Goal: Complete application form: Complete application form

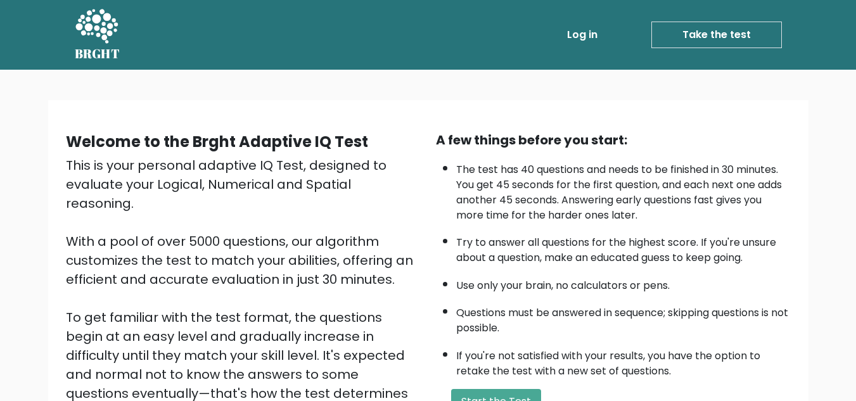
click at [714, 46] on link "Take the test" at bounding box center [716, 35] width 130 height 27
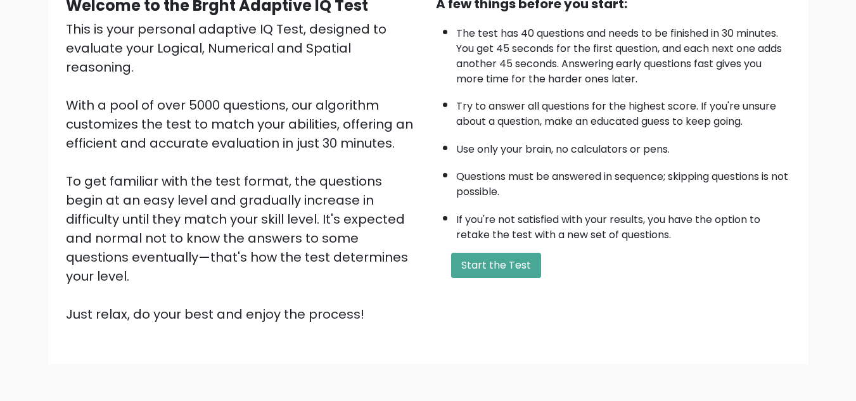
scroll to position [136, 0]
click at [489, 275] on button "Start the Test" at bounding box center [496, 265] width 90 height 25
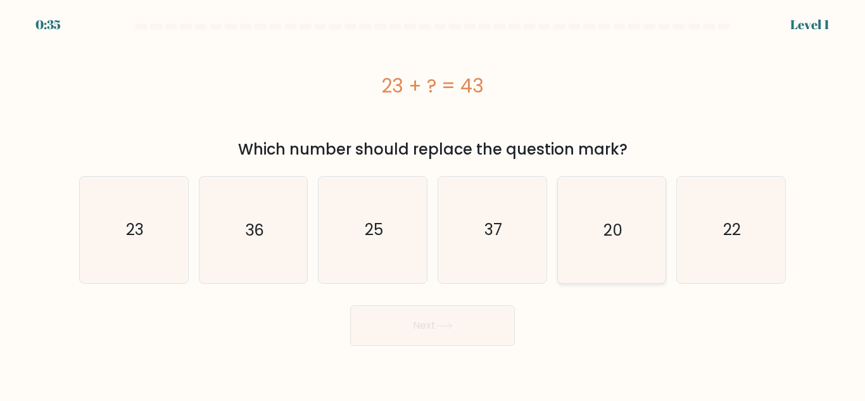
click at [622, 249] on icon "20" at bounding box center [612, 230] width 106 height 106
click at [433, 204] on input "e. 20" at bounding box center [433, 202] width 1 height 3
radio input "true"
click at [467, 315] on button "Next" at bounding box center [432, 325] width 165 height 41
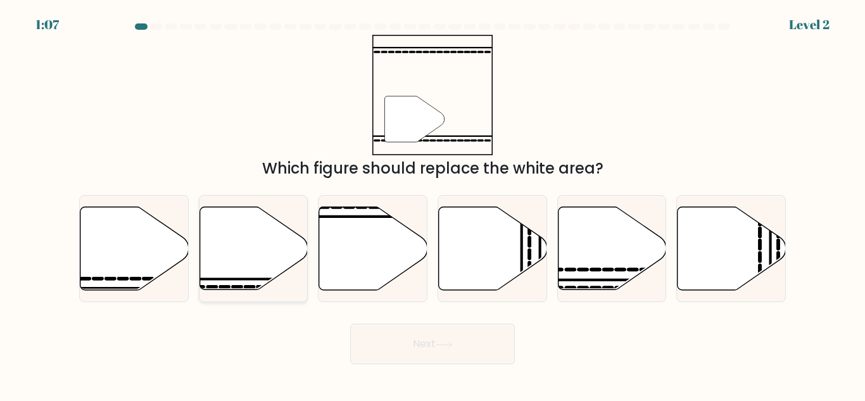
click at [224, 283] on icon at bounding box center [253, 248] width 108 height 83
click at [433, 204] on input "b." at bounding box center [433, 202] width 1 height 3
radio input "true"
click at [402, 348] on button "Next" at bounding box center [432, 344] width 165 height 41
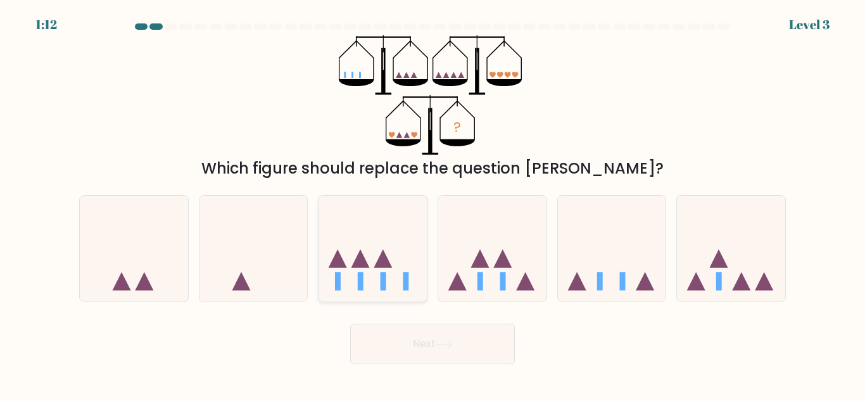
click at [384, 256] on icon at bounding box center [383, 258] width 18 height 18
click at [433, 204] on input "c." at bounding box center [433, 202] width 1 height 3
radio input "true"
click at [436, 351] on button "Next" at bounding box center [432, 344] width 165 height 41
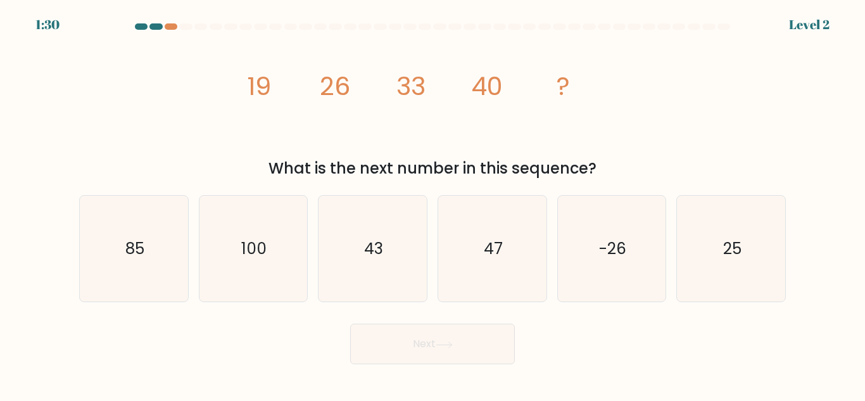
click at [77, 261] on div "a. 85" at bounding box center [134, 248] width 120 height 107
click at [127, 248] on text "85" at bounding box center [134, 248] width 19 height 22
click at [433, 204] on input "a. 85" at bounding box center [433, 202] width 1 height 3
radio input "true"
click at [484, 352] on button "Next" at bounding box center [432, 344] width 165 height 41
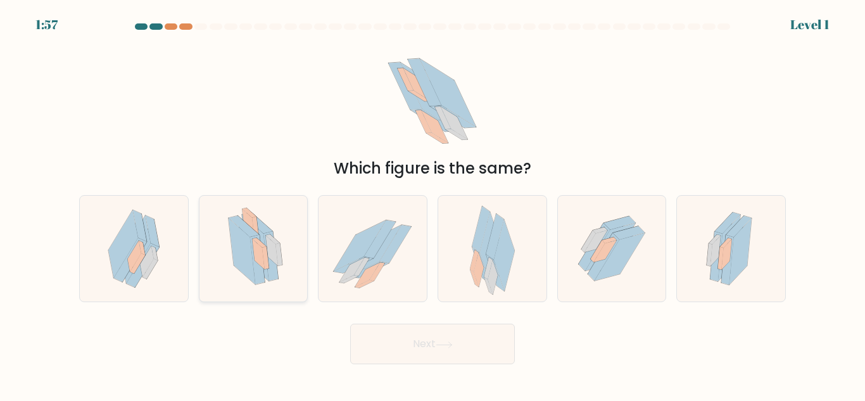
click at [241, 252] on icon at bounding box center [241, 251] width 27 height 66
click at [433, 204] on input "b." at bounding box center [433, 202] width 1 height 3
radio input "true"
click at [477, 341] on button "Next" at bounding box center [432, 344] width 165 height 41
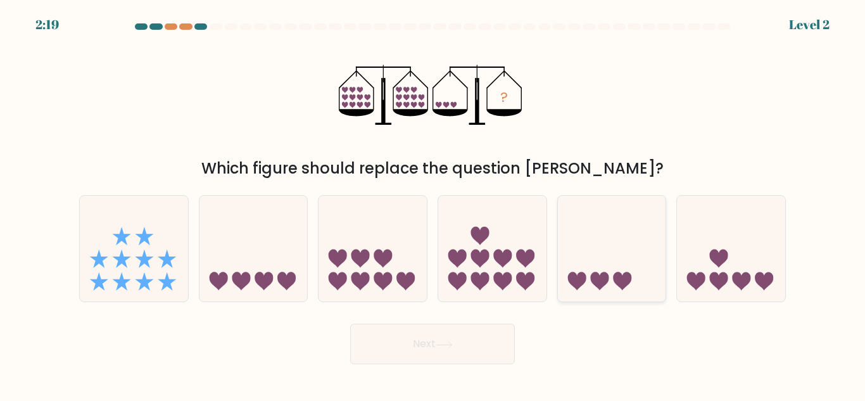
click at [642, 249] on icon at bounding box center [612, 248] width 108 height 89
click at [433, 204] on input "e." at bounding box center [433, 202] width 1 height 3
radio input "true"
click at [441, 334] on button "Next" at bounding box center [432, 344] width 165 height 41
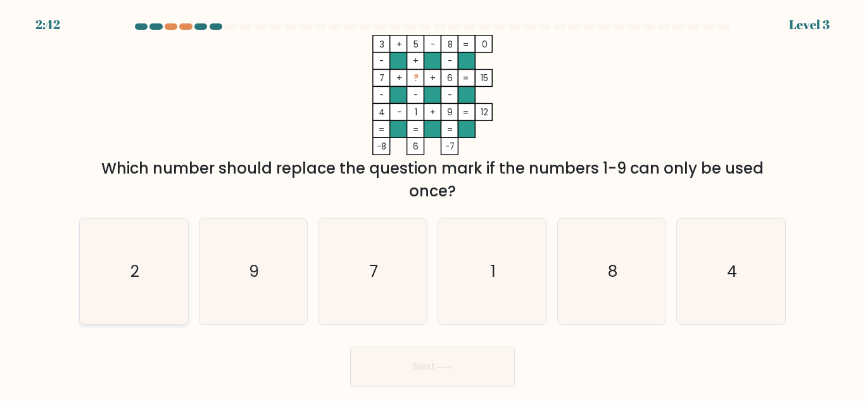
click at [126, 280] on icon "2" at bounding box center [134, 271] width 106 height 106
click at [433, 204] on input "a. 2" at bounding box center [433, 202] width 1 height 3
radio input "true"
click at [454, 357] on button "Next" at bounding box center [432, 366] width 165 height 41
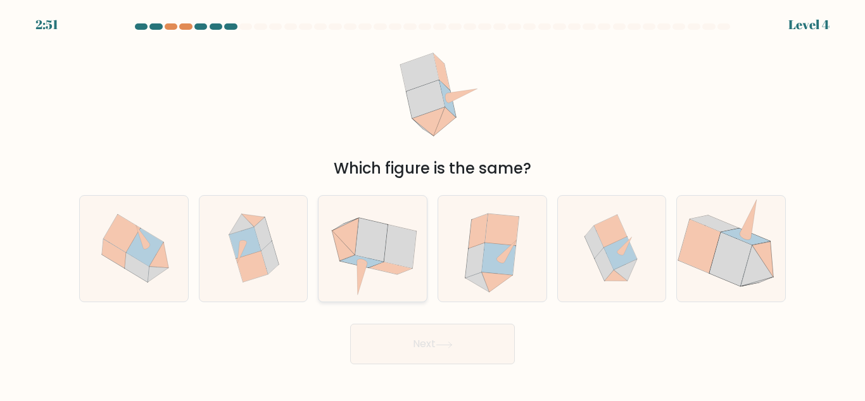
click at [384, 253] on icon at bounding box center [371, 239] width 32 height 43
click at [433, 204] on input "c." at bounding box center [433, 202] width 1 height 3
radio input "true"
click at [450, 344] on icon at bounding box center [443, 344] width 15 height 6
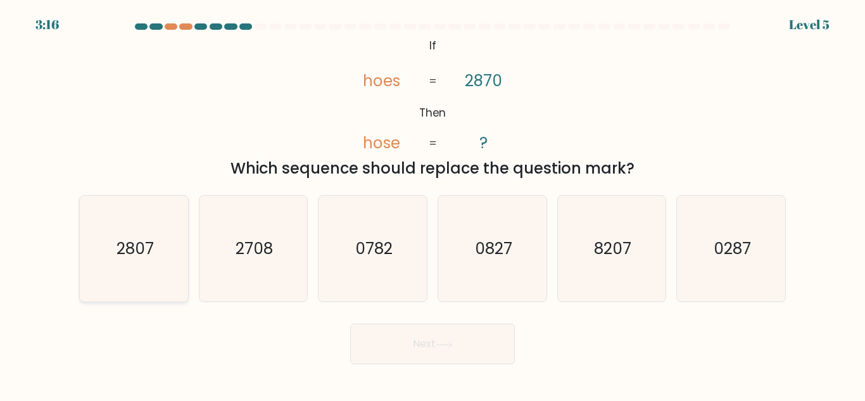
click at [161, 249] on icon "2807" at bounding box center [134, 249] width 106 height 106
click at [433, 204] on input "a. 2807" at bounding box center [433, 202] width 1 height 3
radio input "true"
click at [491, 347] on button "Next" at bounding box center [432, 344] width 165 height 41
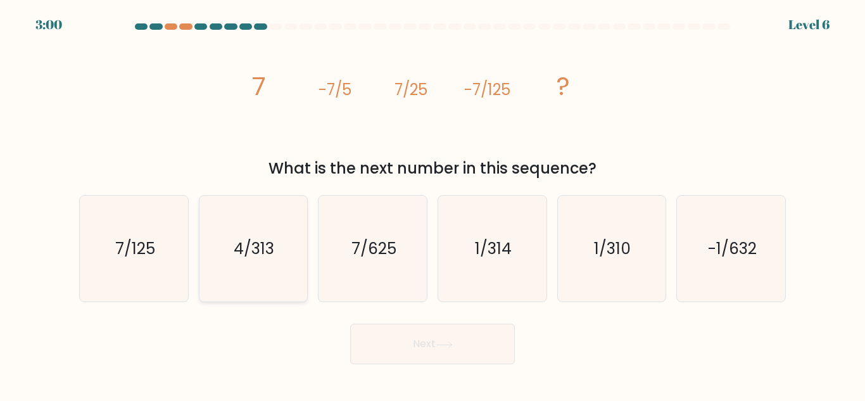
click at [274, 263] on icon "4/313" at bounding box center [253, 249] width 106 height 106
click at [433, 204] on input "b. 4/313" at bounding box center [433, 202] width 1 height 3
radio input "true"
click at [363, 256] on text "7/625" at bounding box center [373, 248] width 45 height 22
click at [433, 204] on input "c. 7/625" at bounding box center [433, 202] width 1 height 3
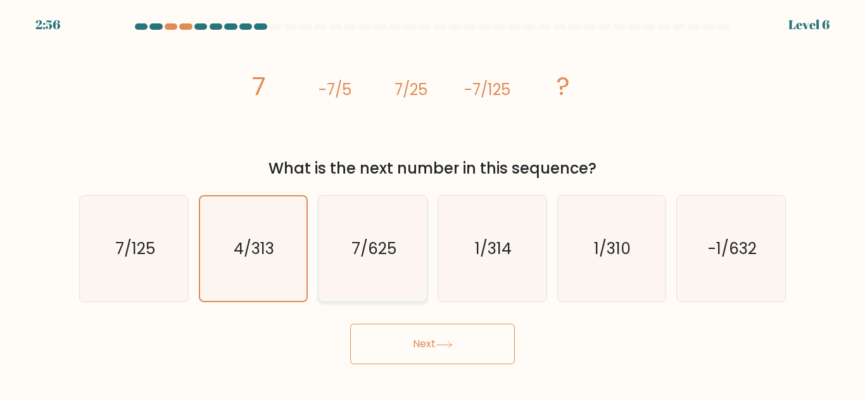
radio input "true"
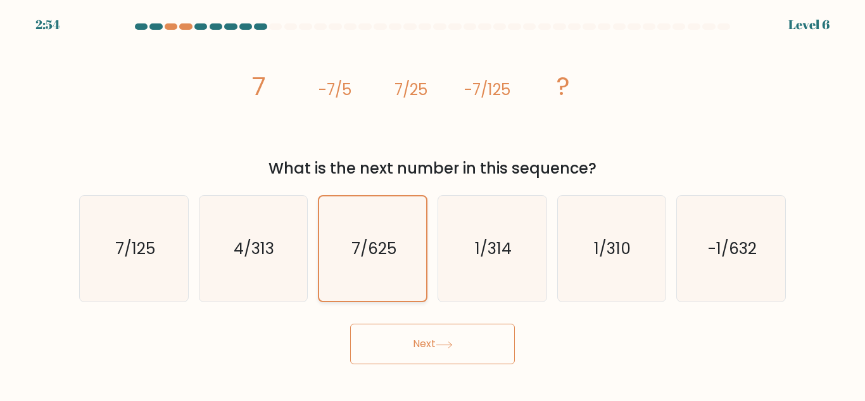
click at [363, 256] on text "7/625" at bounding box center [373, 248] width 45 height 22
click at [433, 204] on input "c. 7/625" at bounding box center [433, 202] width 1 height 3
click at [427, 348] on button "Next" at bounding box center [432, 344] width 165 height 41
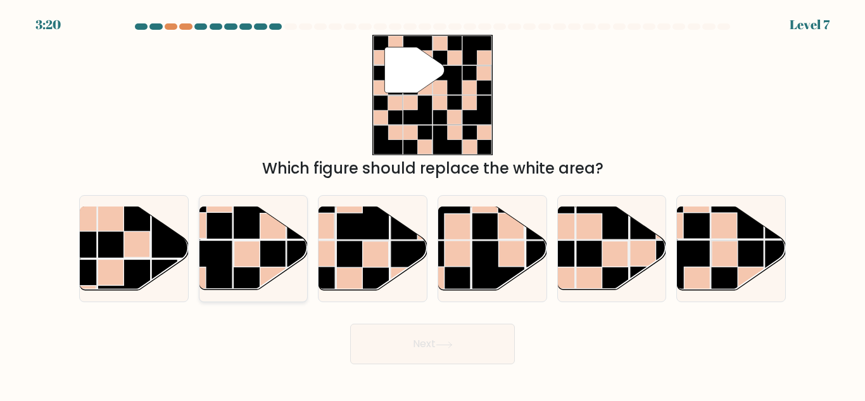
click at [254, 241] on rect at bounding box center [259, 267] width 53 height 53
click at [433, 204] on input "b." at bounding box center [433, 202] width 1 height 3
radio input "true"
click at [468, 316] on form at bounding box center [432, 193] width 865 height 341
click at [460, 320] on div "Next" at bounding box center [433, 340] width 722 height 47
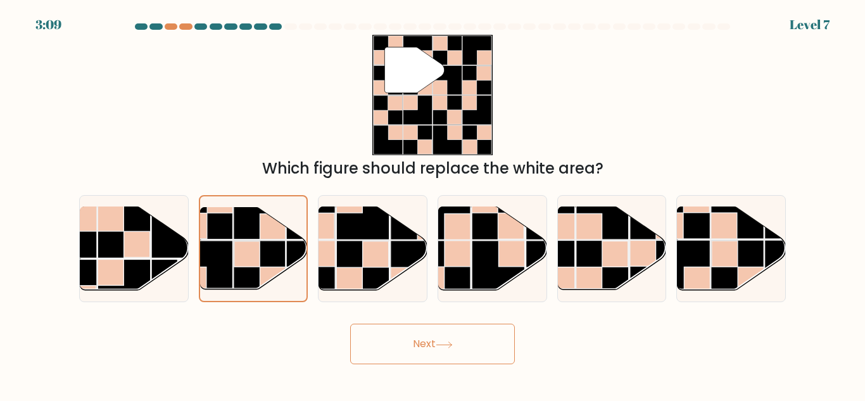
click at [449, 341] on icon at bounding box center [444, 344] width 17 height 7
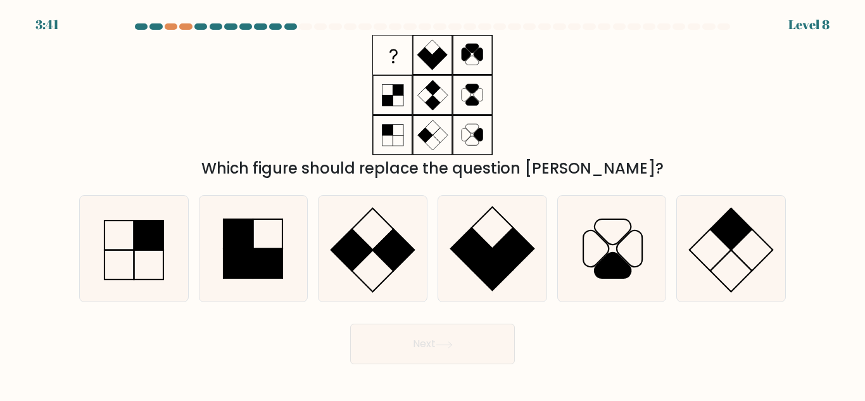
click at [449, 341] on icon at bounding box center [444, 344] width 17 height 7
click at [609, 325] on div "Next" at bounding box center [433, 340] width 722 height 47
click at [283, 232] on rect at bounding box center [268, 234] width 30 height 30
click at [433, 204] on input "b." at bounding box center [433, 202] width 1 height 3
radio input "true"
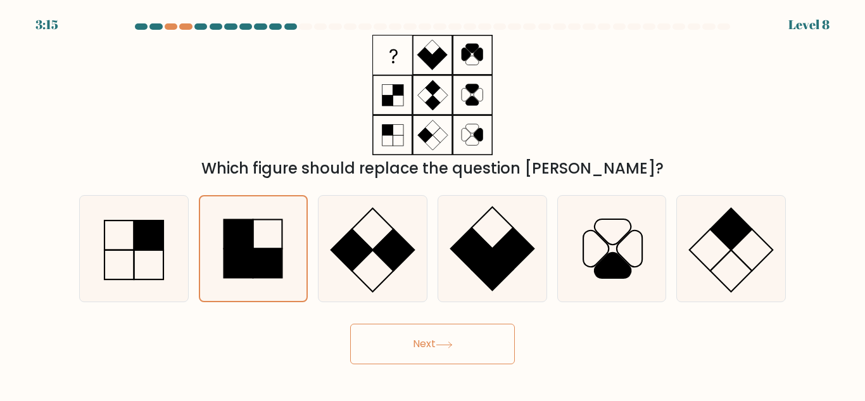
click at [446, 346] on icon at bounding box center [444, 344] width 17 height 7
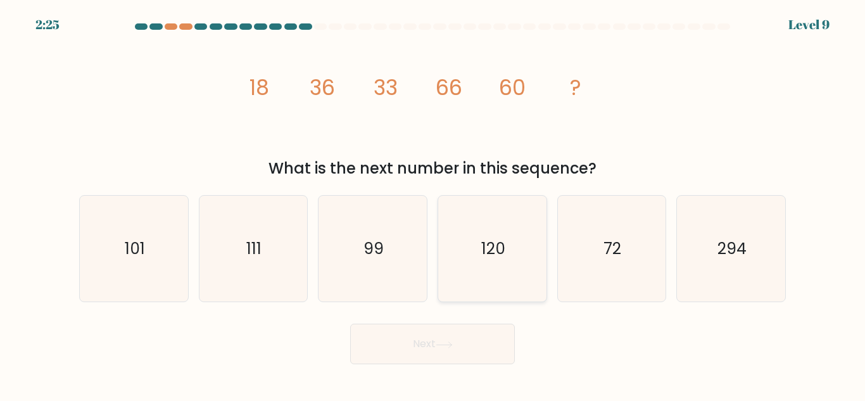
click at [516, 230] on icon "120" at bounding box center [492, 249] width 106 height 106
click at [433, 204] on input "d. 120" at bounding box center [433, 202] width 1 height 3
radio input "true"
click at [431, 349] on button "Next" at bounding box center [432, 344] width 165 height 41
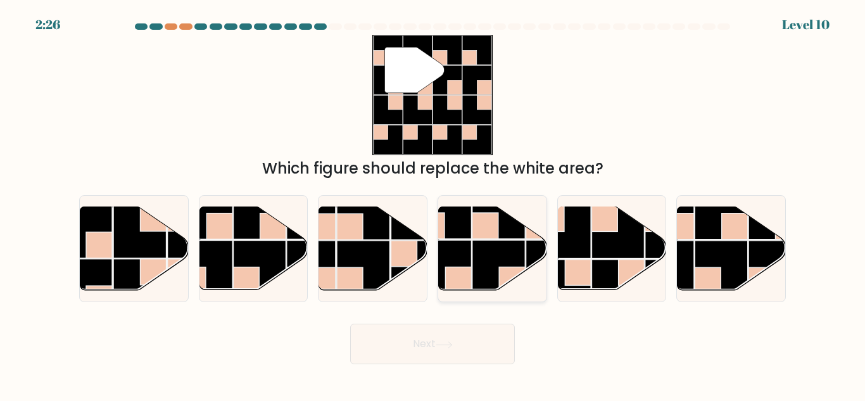
click at [498, 241] on rect at bounding box center [498, 266] width 53 height 53
click at [433, 204] on input "d." at bounding box center [433, 202] width 1 height 3
radio input "true"
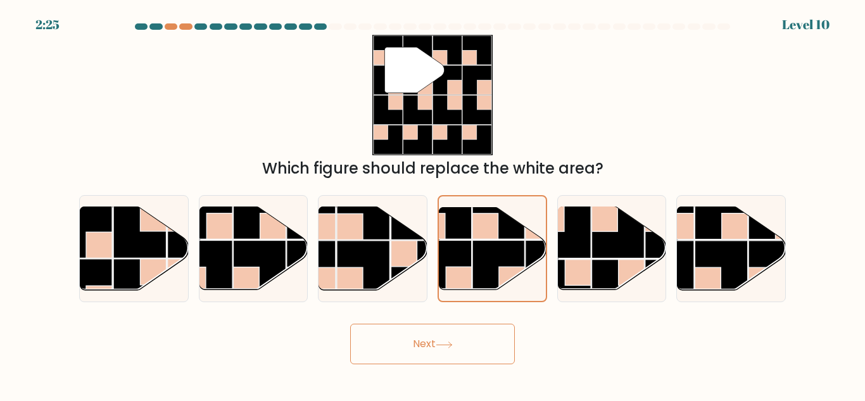
click at [455, 338] on button "Next" at bounding box center [432, 344] width 165 height 41
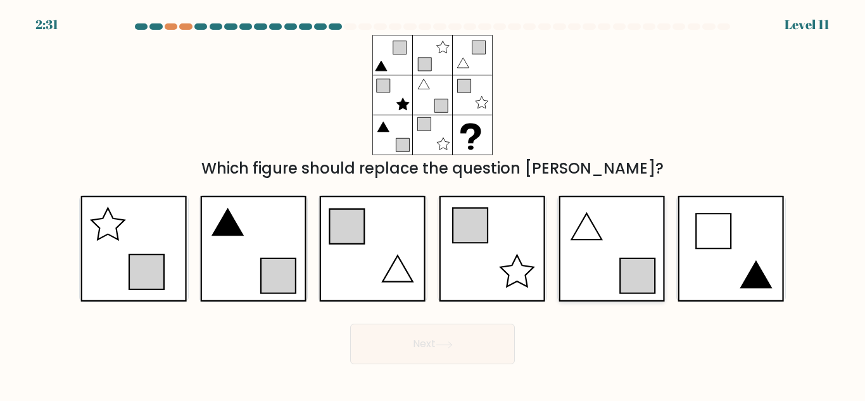
click at [592, 237] on icon at bounding box center [612, 249] width 106 height 106
click at [433, 204] on input "e." at bounding box center [433, 202] width 1 height 3
radio input "true"
click at [486, 345] on button "Next" at bounding box center [432, 344] width 165 height 41
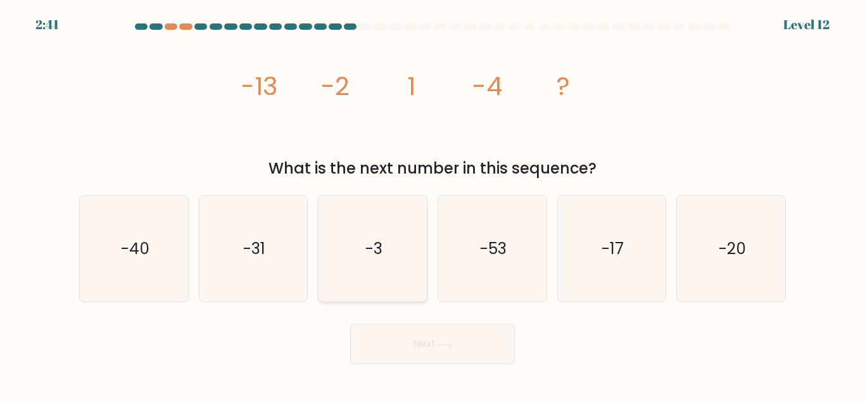
click at [400, 241] on icon "-3" at bounding box center [373, 249] width 106 height 106
click at [433, 204] on input "c. -3" at bounding box center [433, 202] width 1 height 3
radio input "true"
click at [275, 240] on icon "-31" at bounding box center [253, 249] width 106 height 106
click at [433, 204] on input "b. -31" at bounding box center [433, 202] width 1 height 3
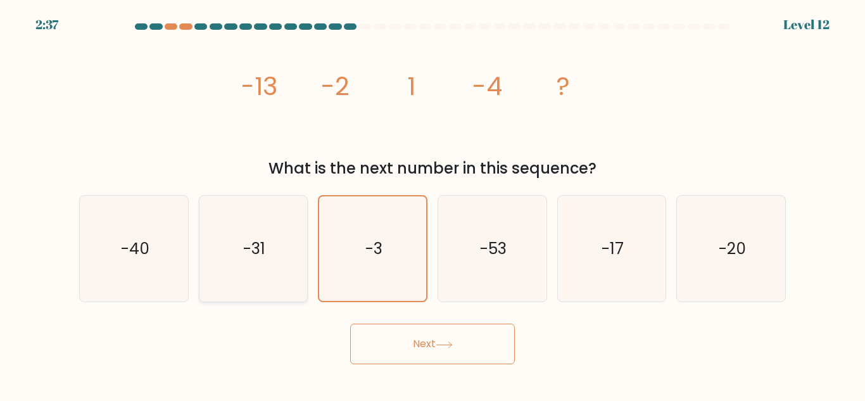
radio input "true"
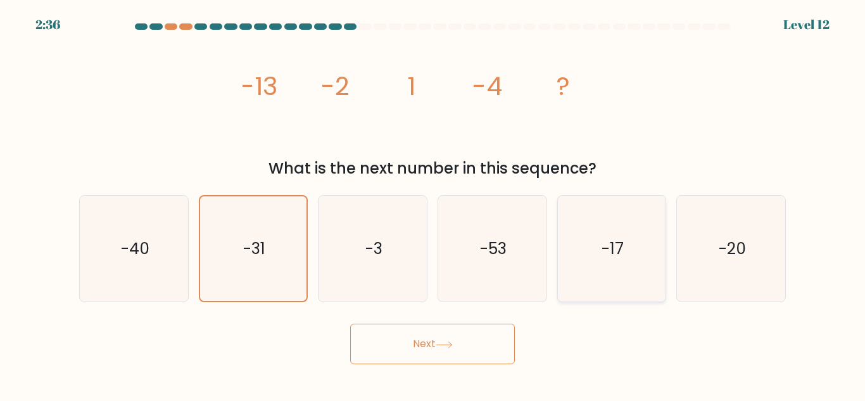
click at [657, 268] on icon "-17" at bounding box center [612, 249] width 106 height 106
click at [433, 204] on input "e. -17" at bounding box center [433, 202] width 1 height 3
radio input "true"
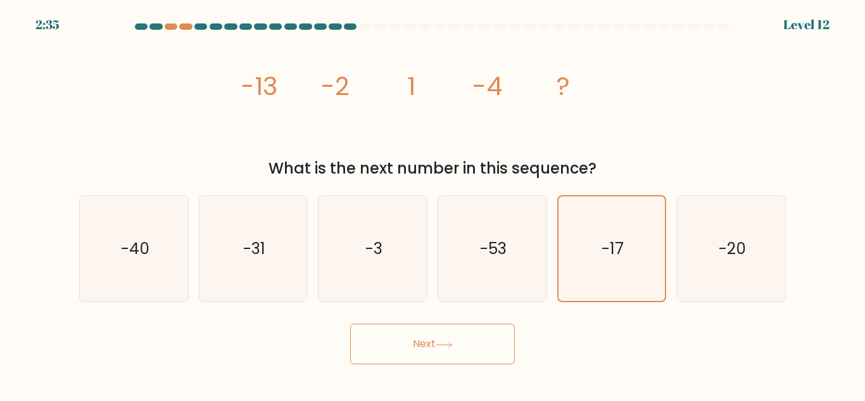
click at [472, 339] on button "Next" at bounding box center [432, 344] width 165 height 41
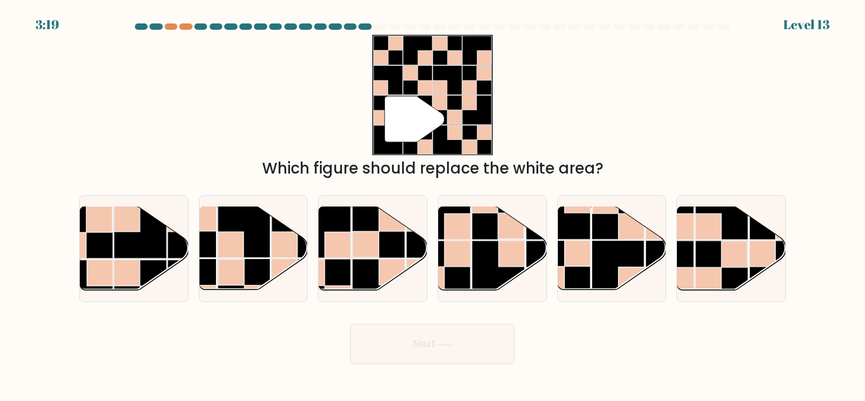
click at [472, 339] on button "Next" at bounding box center [432, 344] width 165 height 41
click at [484, 262] on rect at bounding box center [498, 267] width 53 height 53
click at [433, 204] on input "d." at bounding box center [433, 202] width 1 height 3
radio input "true"
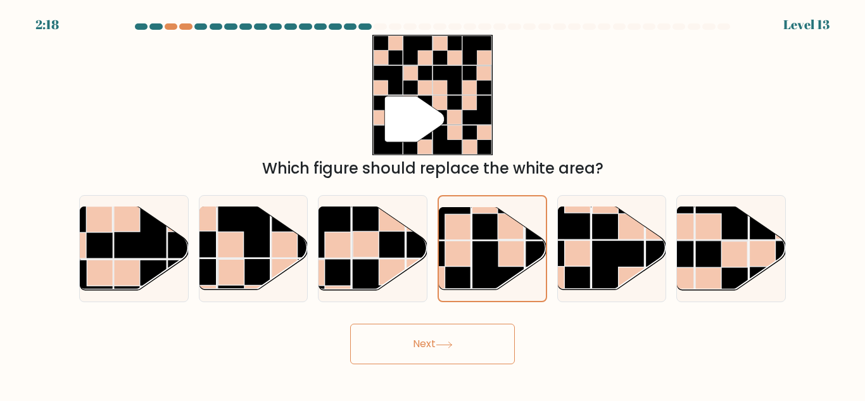
click at [459, 334] on button "Next" at bounding box center [432, 344] width 165 height 41
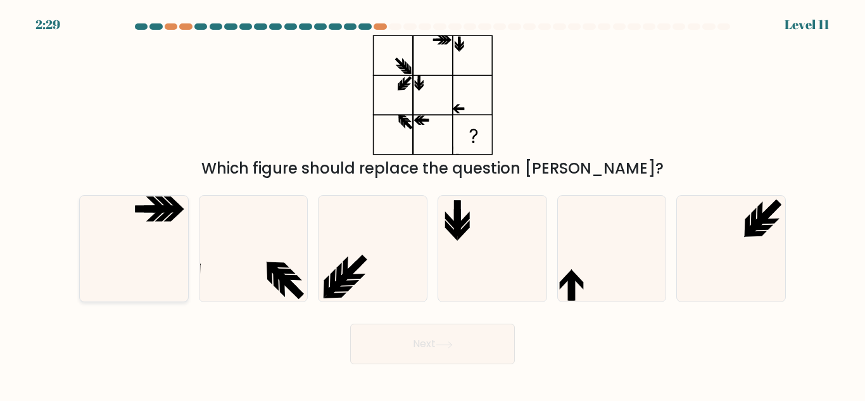
click at [91, 219] on icon at bounding box center [134, 249] width 106 height 106
click at [433, 204] on input "a." at bounding box center [433, 202] width 1 height 3
radio input "true"
click at [399, 338] on button "Next" at bounding box center [432, 344] width 165 height 41
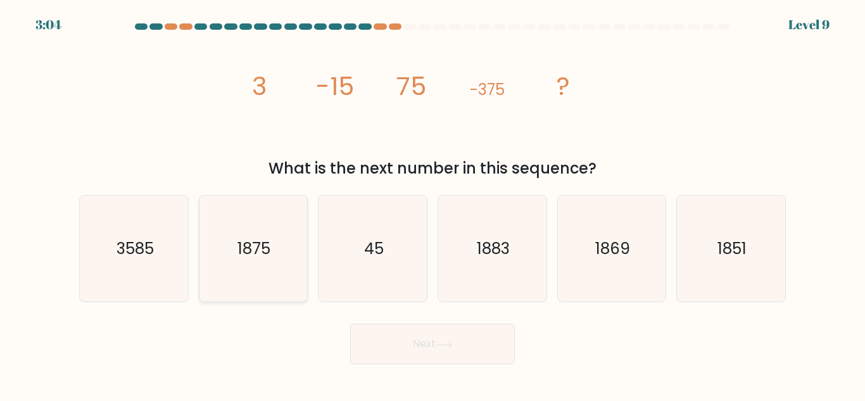
click at [267, 263] on icon "1875" at bounding box center [253, 249] width 106 height 106
click at [433, 204] on input "b. 1875" at bounding box center [433, 202] width 1 height 3
radio input "true"
click at [457, 348] on button "Next" at bounding box center [432, 344] width 165 height 41
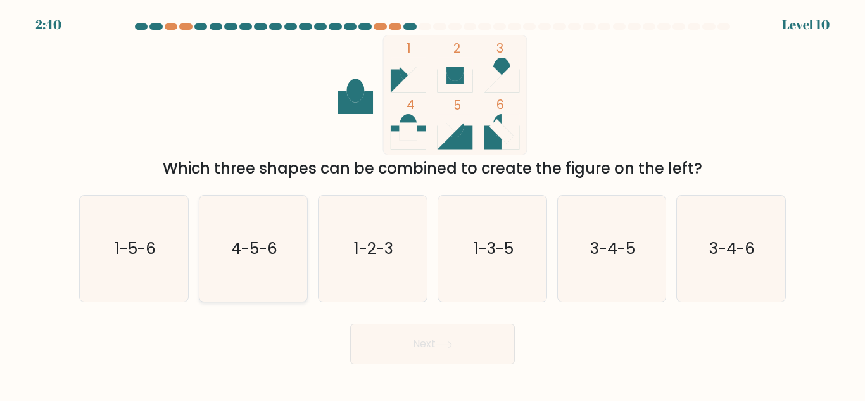
click at [222, 242] on icon "4-5-6" at bounding box center [253, 249] width 106 height 106
click at [433, 204] on input "b. 4-5-6" at bounding box center [433, 202] width 1 height 3
radio input "true"
click at [438, 340] on button "Next" at bounding box center [432, 344] width 165 height 41
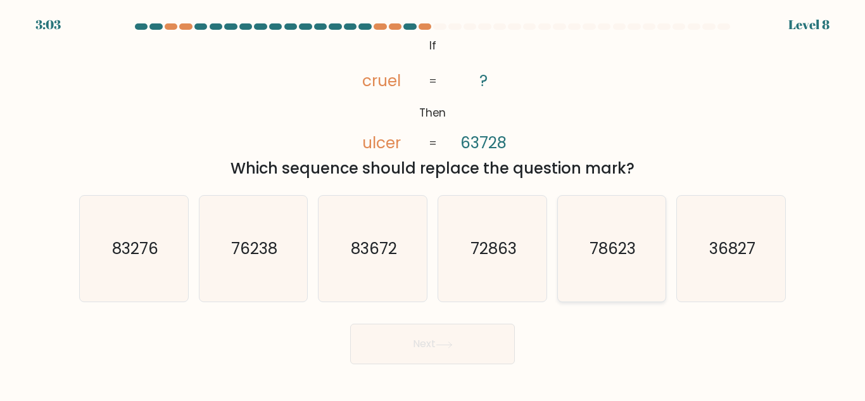
click at [623, 199] on icon "78623" at bounding box center [612, 249] width 106 height 106
click at [433, 201] on input "e. 78623" at bounding box center [433, 202] width 1 height 3
radio input "true"
click at [396, 346] on button "Next" at bounding box center [432, 344] width 165 height 41
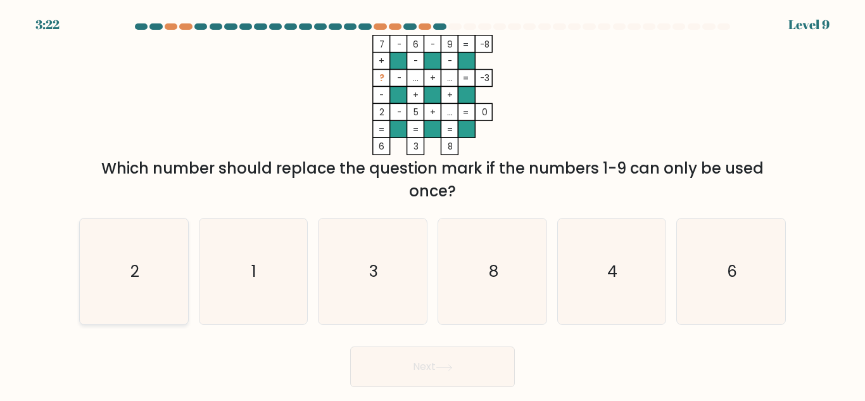
click at [133, 248] on icon "2" at bounding box center [134, 271] width 106 height 106
click at [433, 204] on input "a. 2" at bounding box center [433, 202] width 1 height 3
radio input "true"
click at [282, 258] on icon "1" at bounding box center [253, 271] width 106 height 106
click at [433, 204] on input "b. 1" at bounding box center [433, 202] width 1 height 3
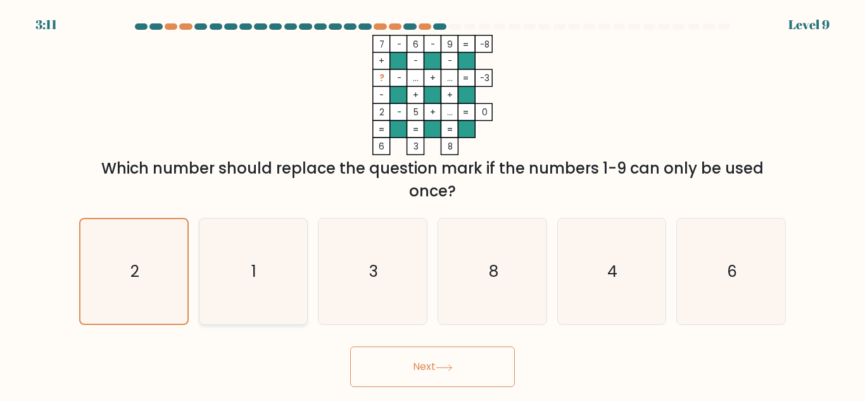
radio input "true"
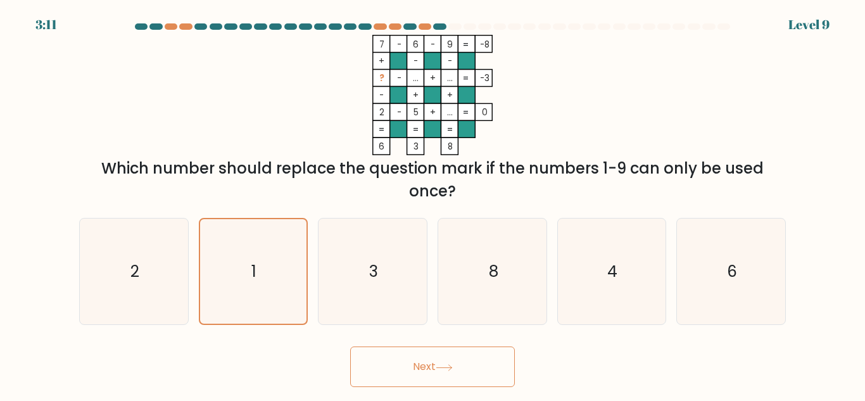
click at [443, 350] on button "Next" at bounding box center [432, 366] width 165 height 41
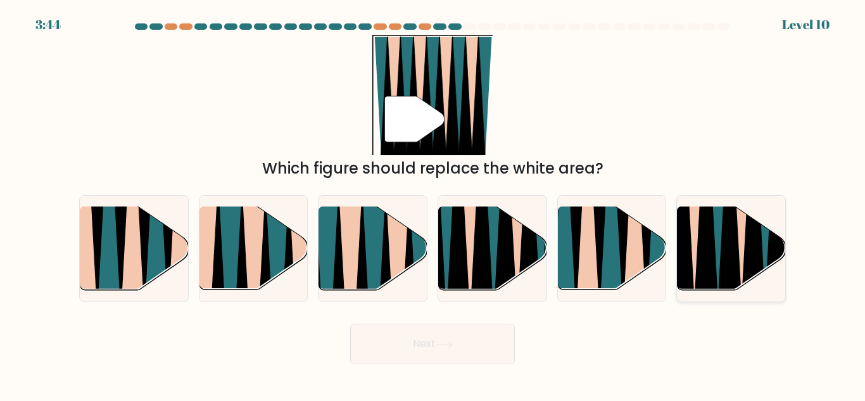
click at [712, 234] on icon at bounding box center [706, 207] width 25 height 217
click at [433, 204] on input "f." at bounding box center [433, 202] width 1 height 3
radio input "true"
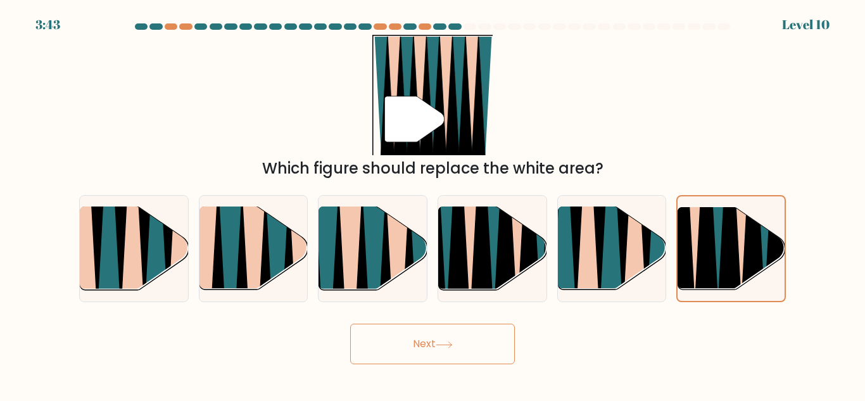
click at [448, 361] on button "Next" at bounding box center [432, 344] width 165 height 41
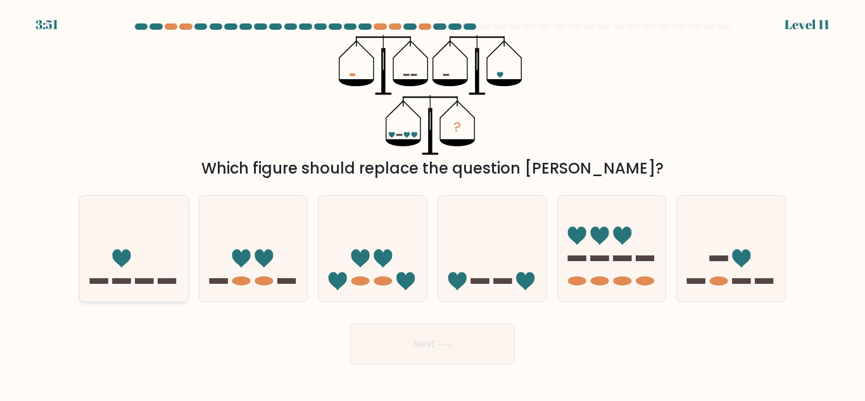
click at [140, 275] on icon at bounding box center [134, 248] width 108 height 89
click at [433, 204] on input "a." at bounding box center [433, 202] width 1 height 3
radio input "true"
click at [436, 329] on button "Next" at bounding box center [432, 344] width 165 height 41
